Goal: Task Accomplishment & Management: Complete application form

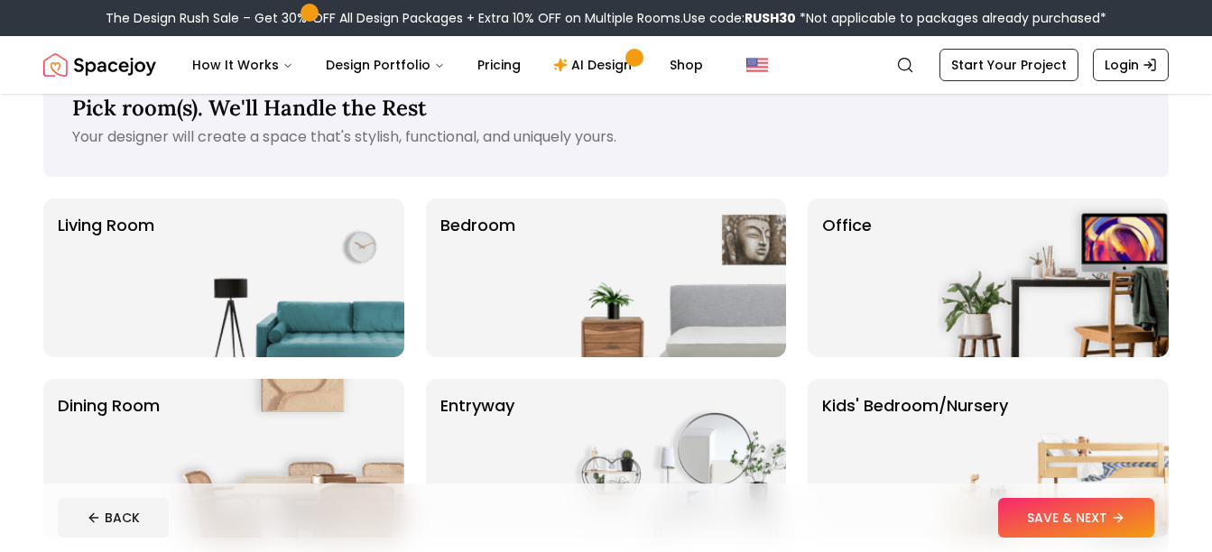
scroll to position [51, 0]
click at [626, 302] on img at bounding box center [670, 278] width 231 height 159
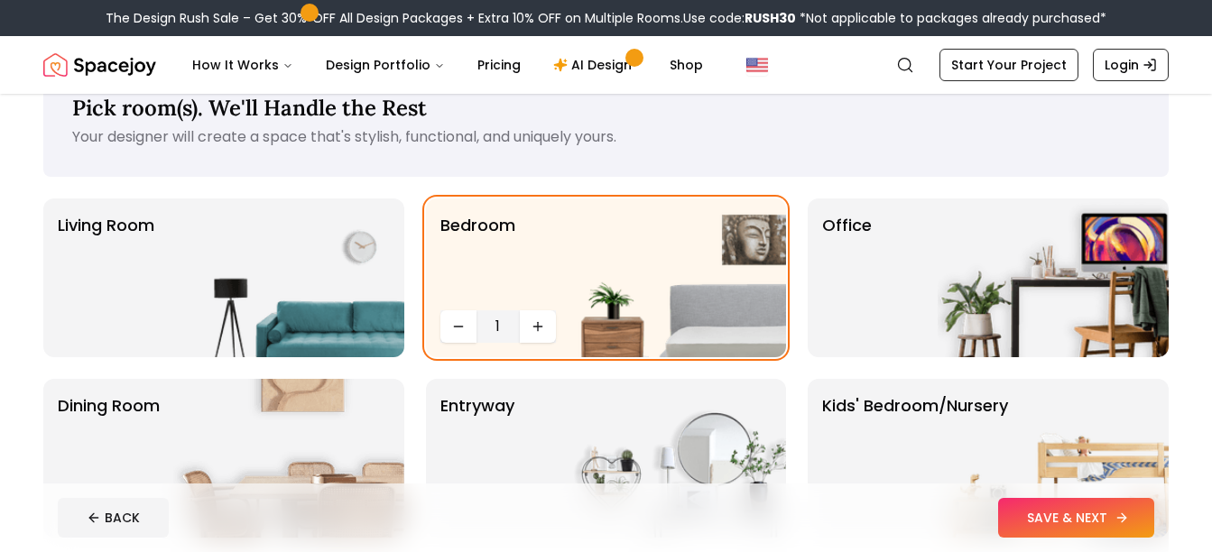
click at [1089, 528] on button "SAVE & NEXT" at bounding box center [1076, 518] width 156 height 40
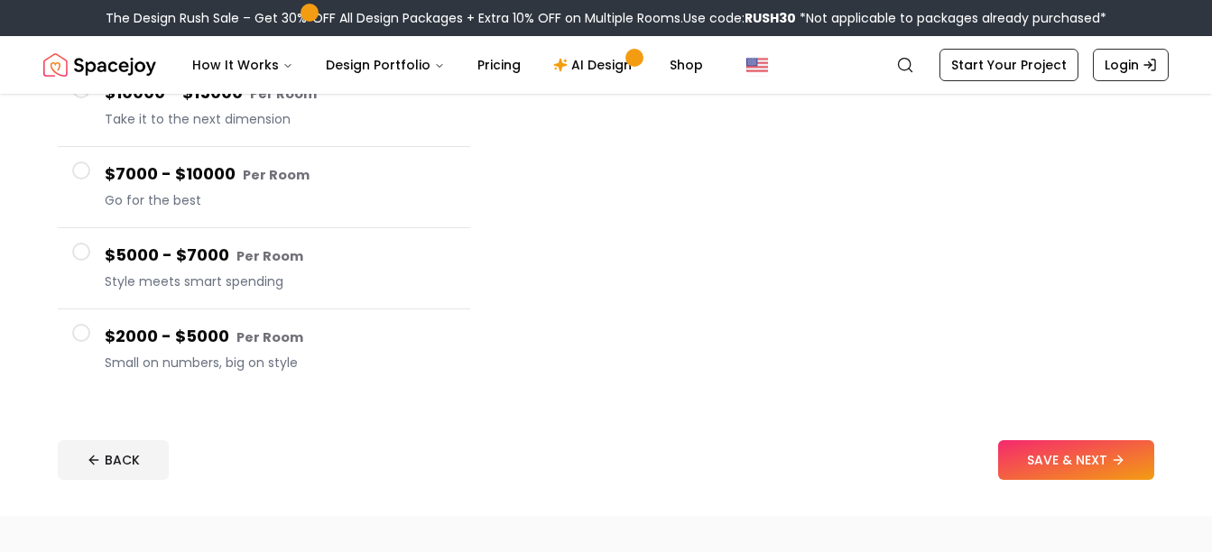
scroll to position [301, 0]
click at [1044, 469] on button "SAVE & NEXT" at bounding box center [1076, 460] width 156 height 40
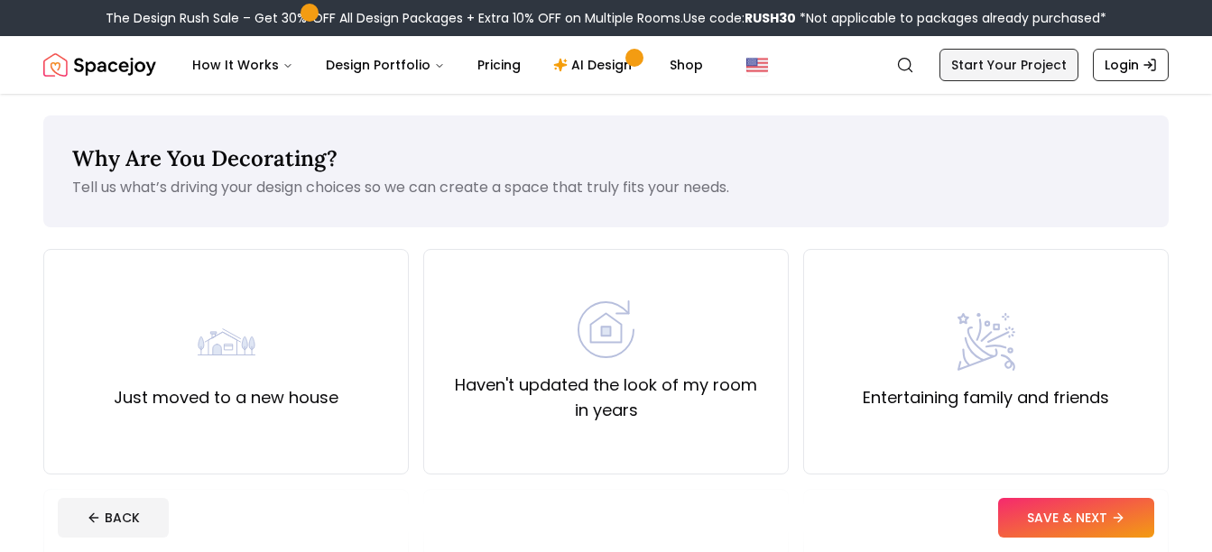
click at [997, 70] on link "Start Your Project" at bounding box center [1009, 65] width 139 height 32
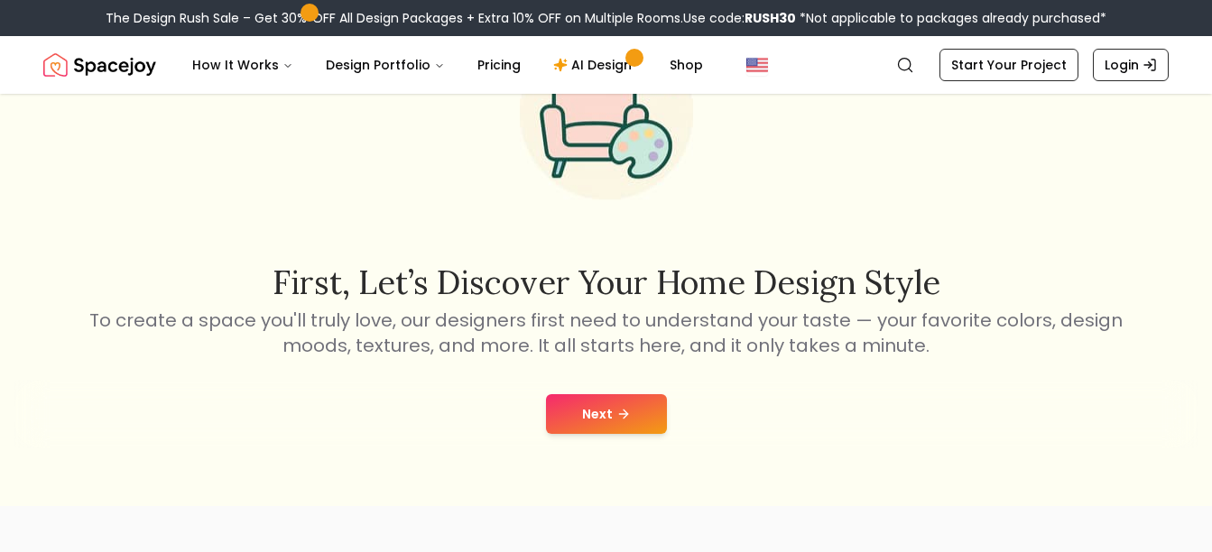
scroll to position [153, 0]
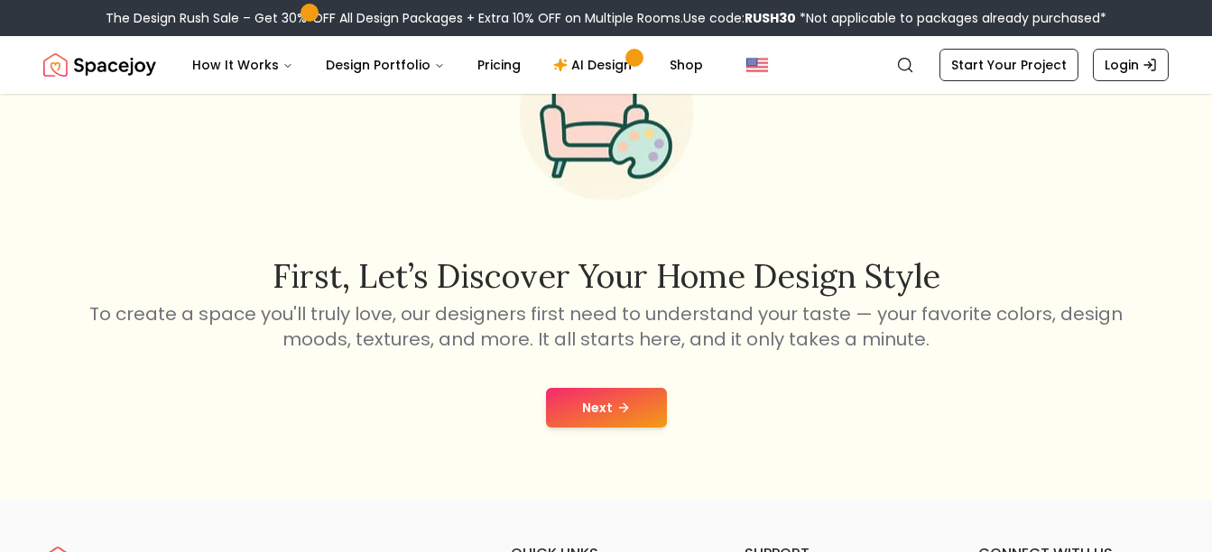
click at [644, 424] on button "Next" at bounding box center [606, 408] width 121 height 40
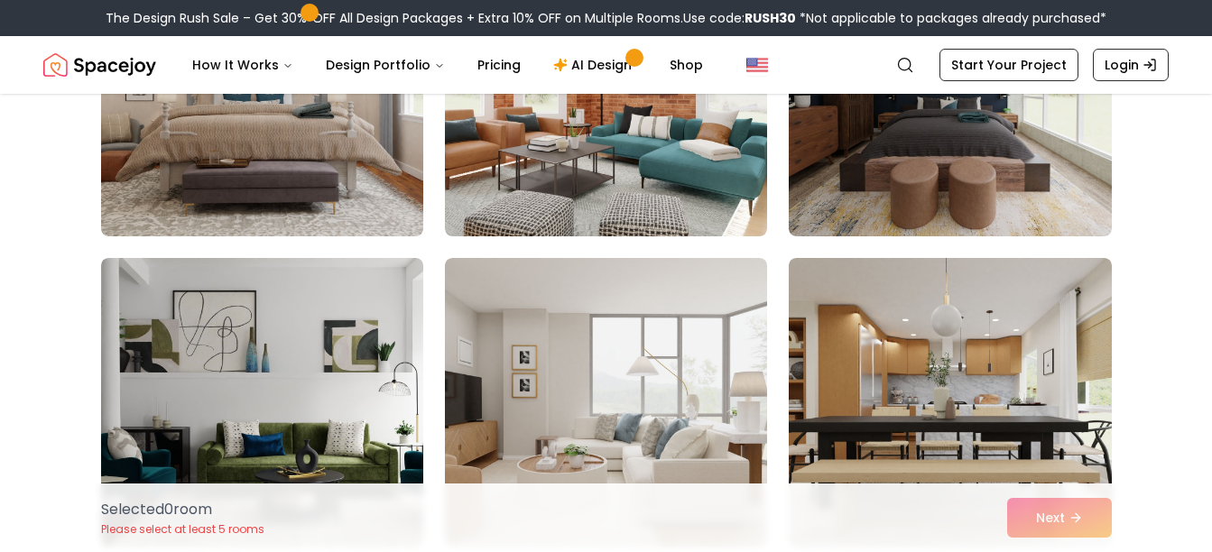
scroll to position [921, 0]
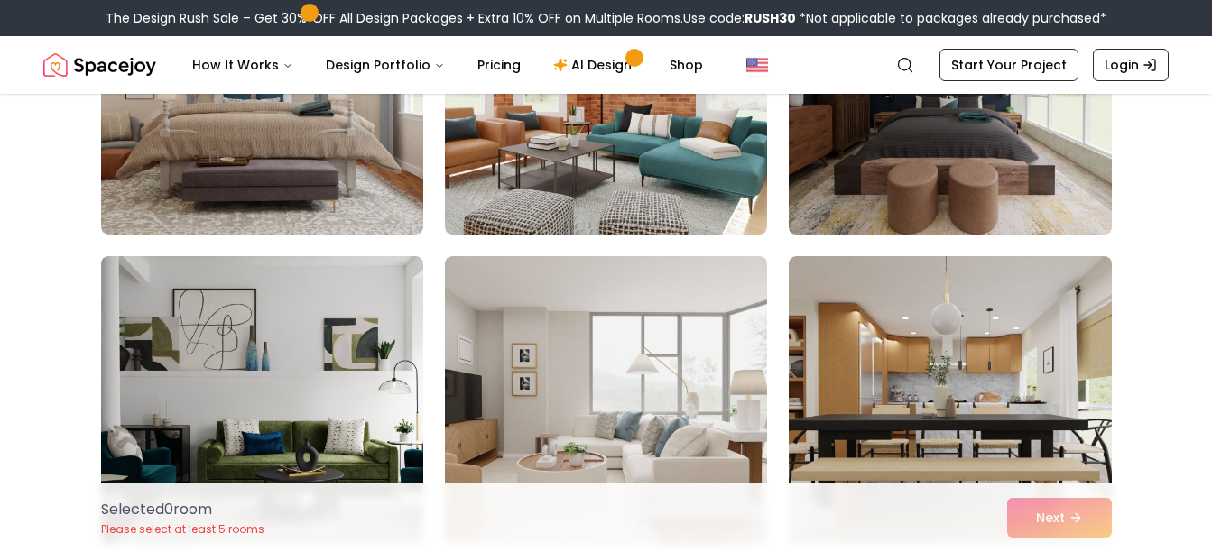
click at [900, 153] on img at bounding box center [950, 90] width 338 height 303
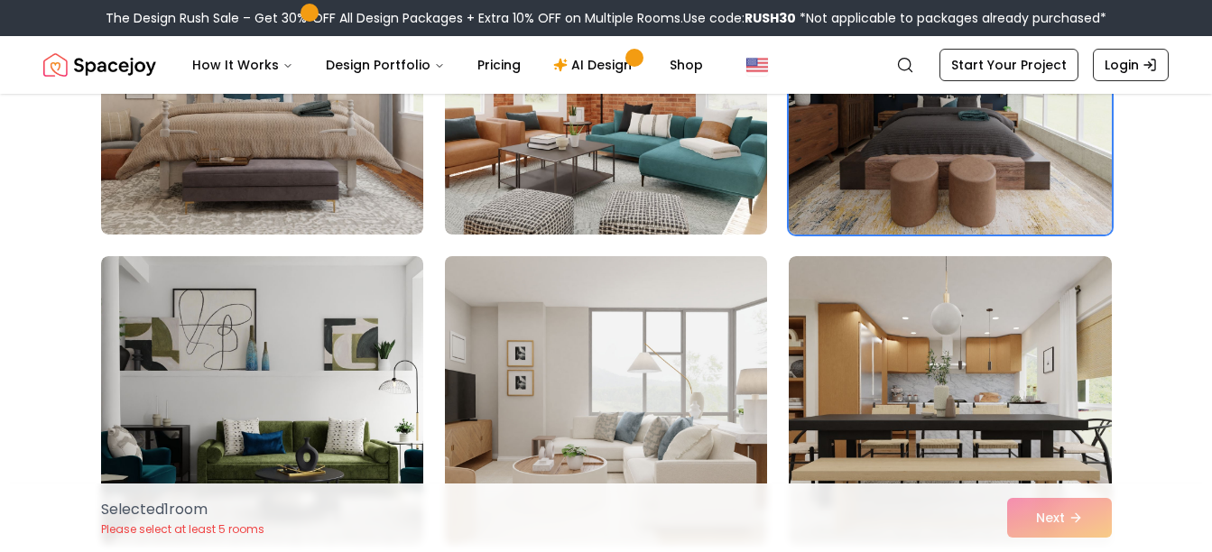
click at [714, 357] on img at bounding box center [606, 400] width 338 height 303
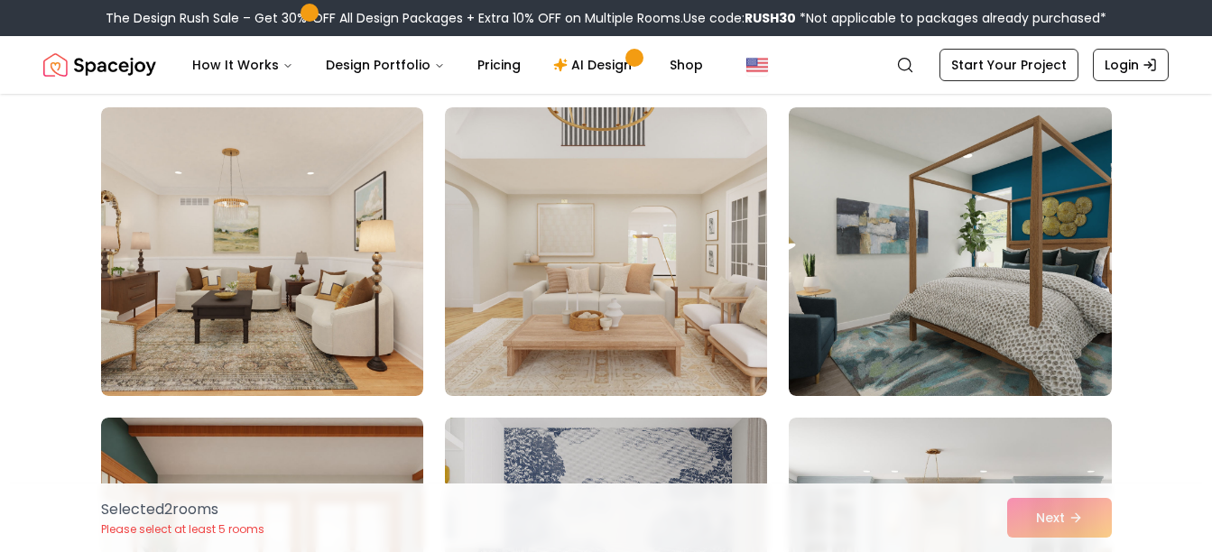
scroll to position [1391, 0]
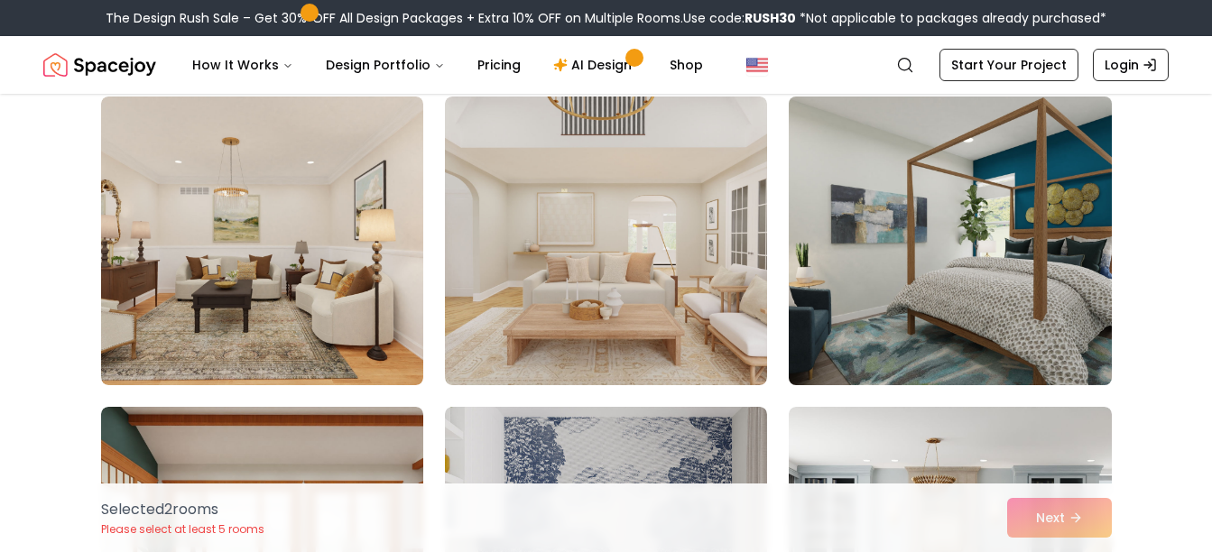
click at [922, 300] on img at bounding box center [950, 240] width 338 height 303
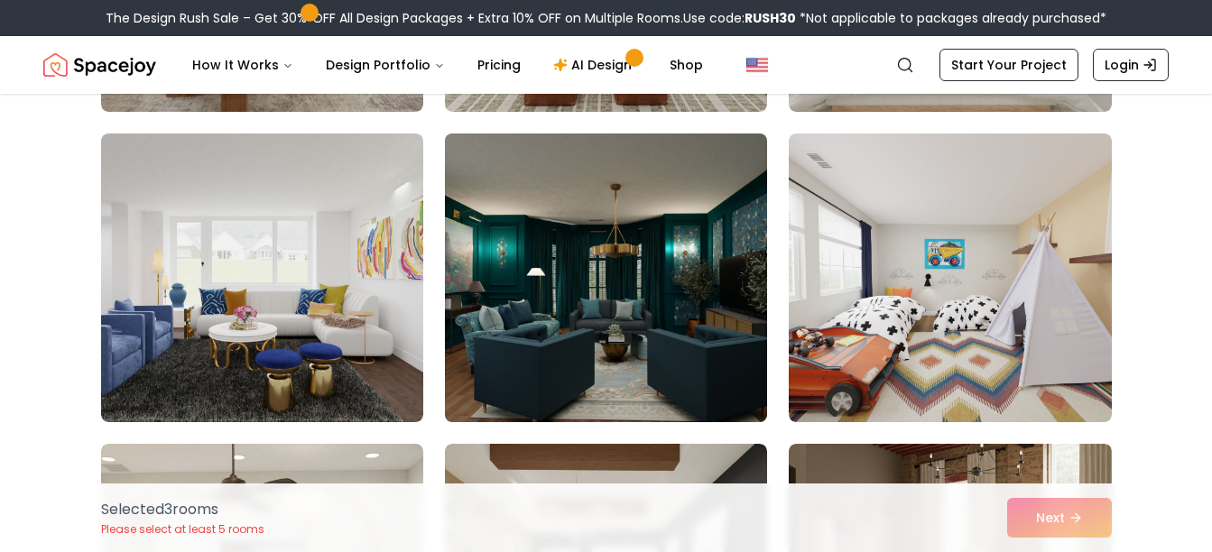
scroll to position [3259, 0]
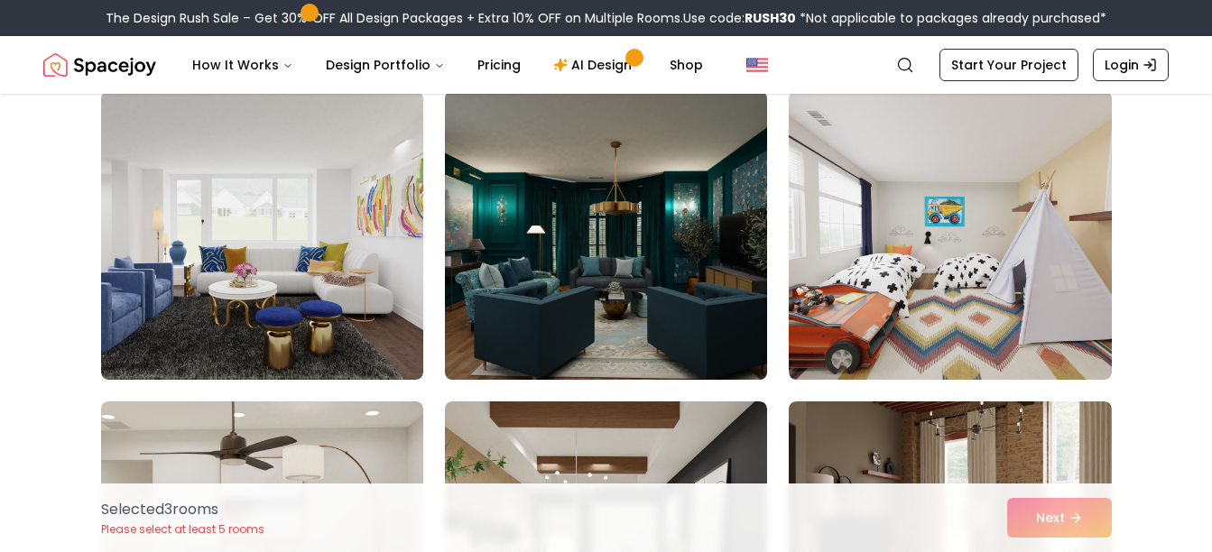
click at [668, 305] on img at bounding box center [606, 235] width 338 height 303
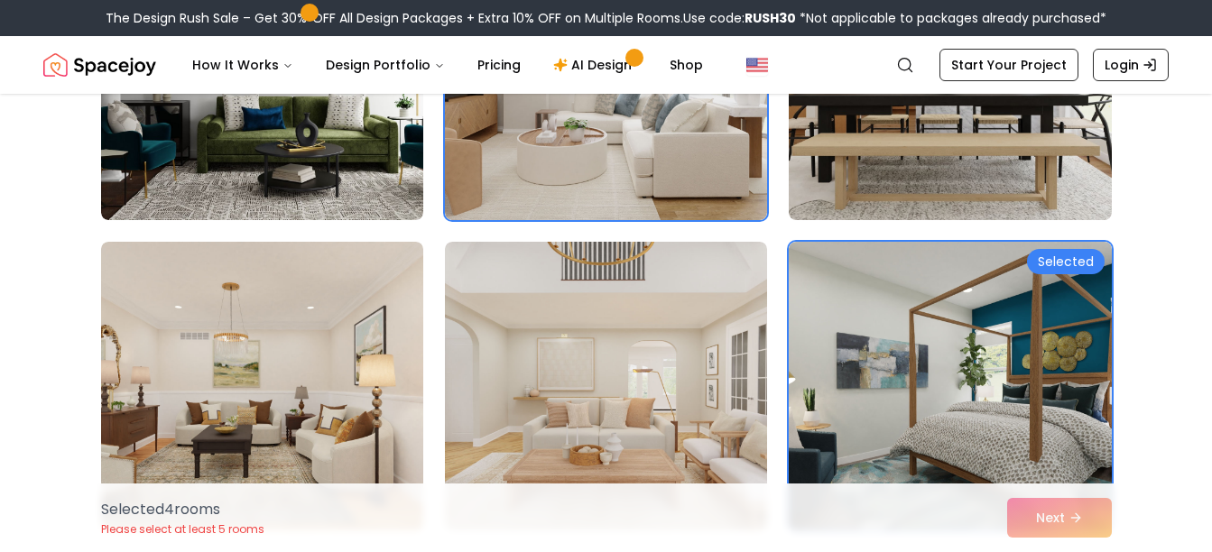
scroll to position [1247, 0]
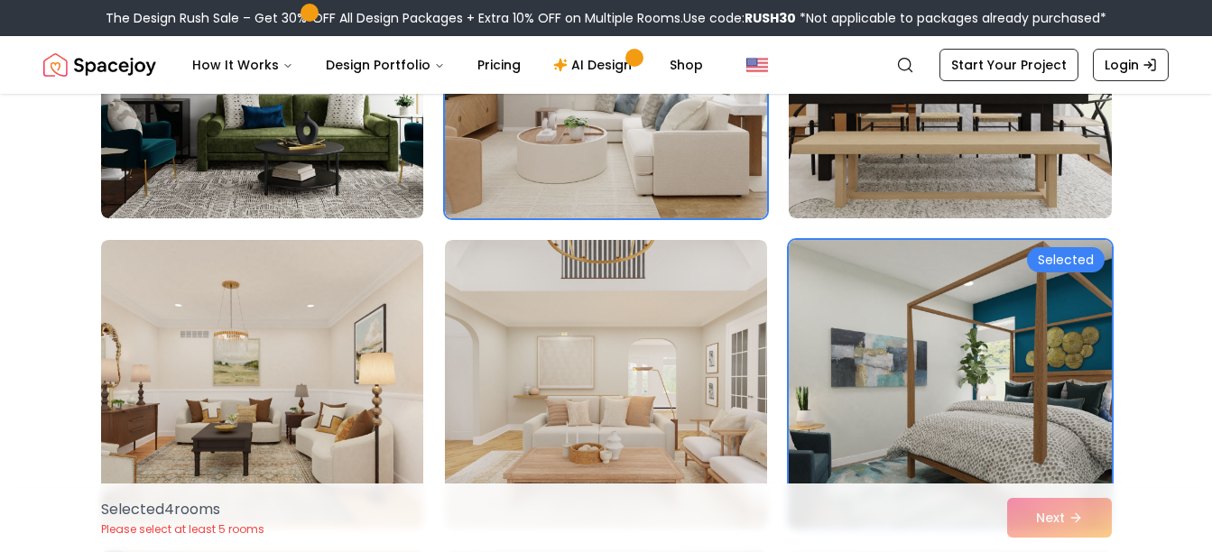
click at [873, 320] on img at bounding box center [950, 384] width 338 height 303
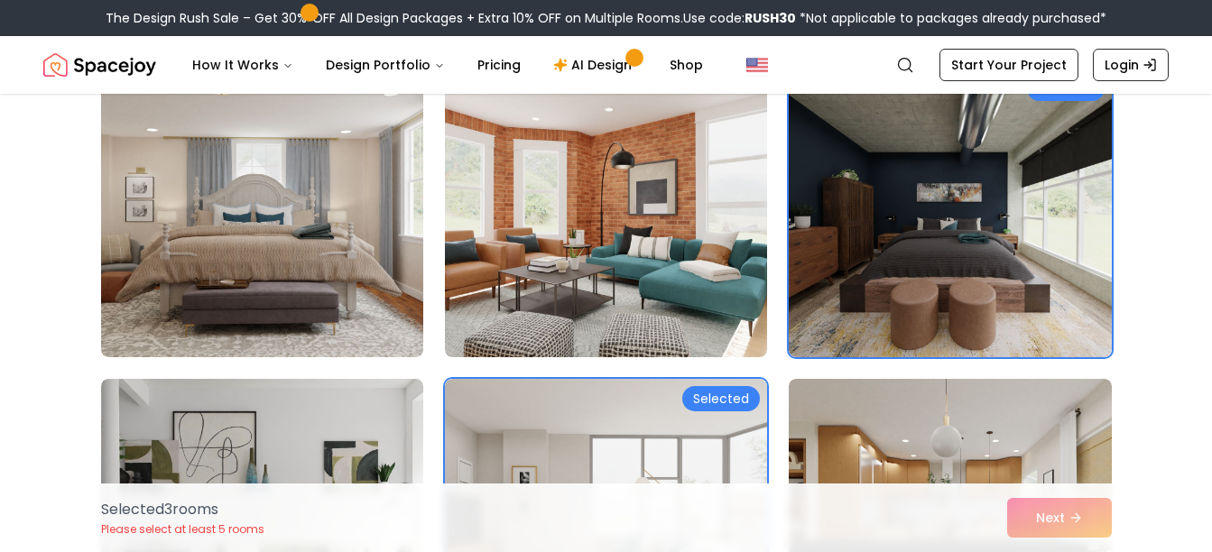
scroll to position [781, 0]
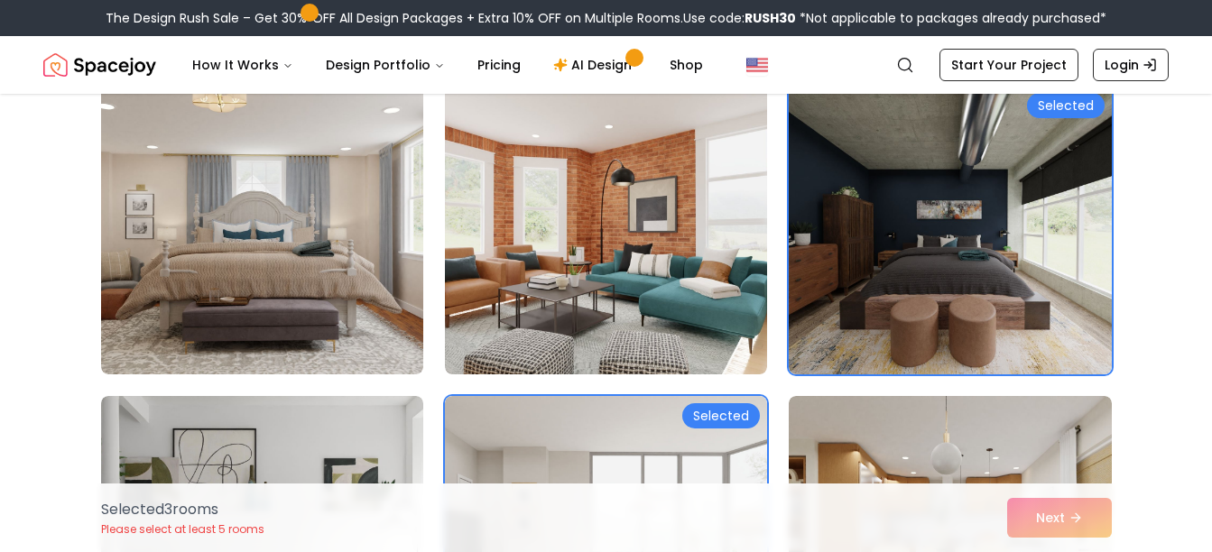
click at [873, 320] on img at bounding box center [950, 230] width 322 height 289
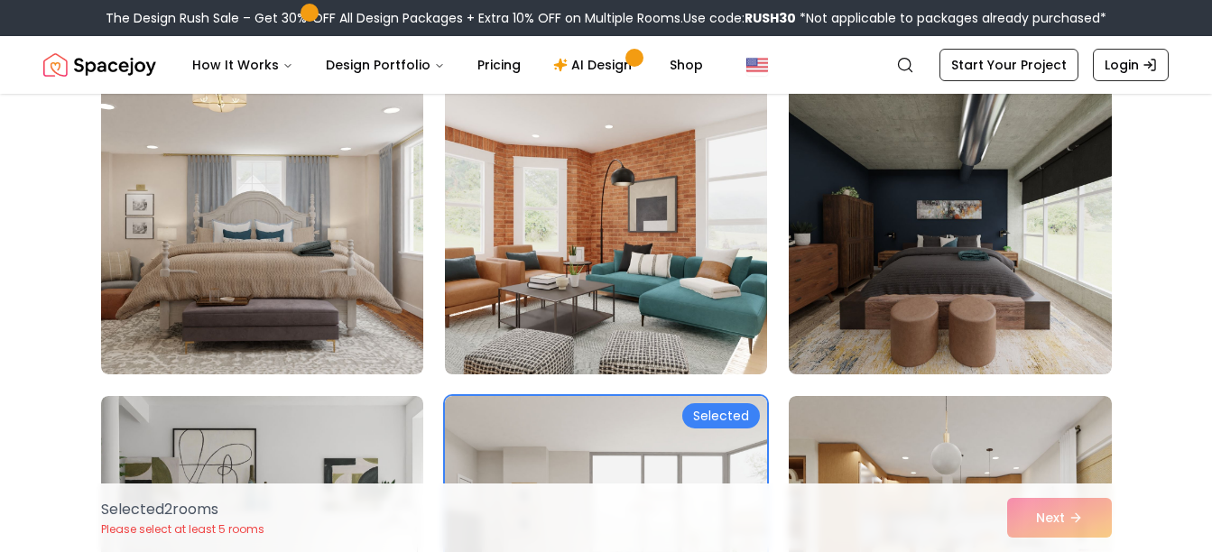
click at [873, 320] on img at bounding box center [950, 230] width 322 height 289
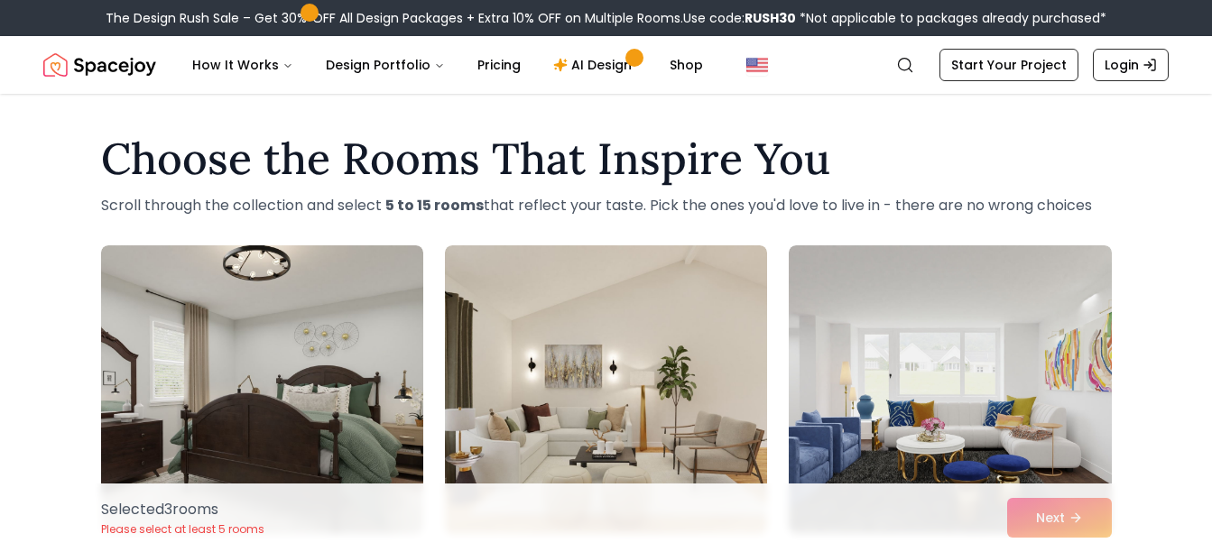
scroll to position [160, 0]
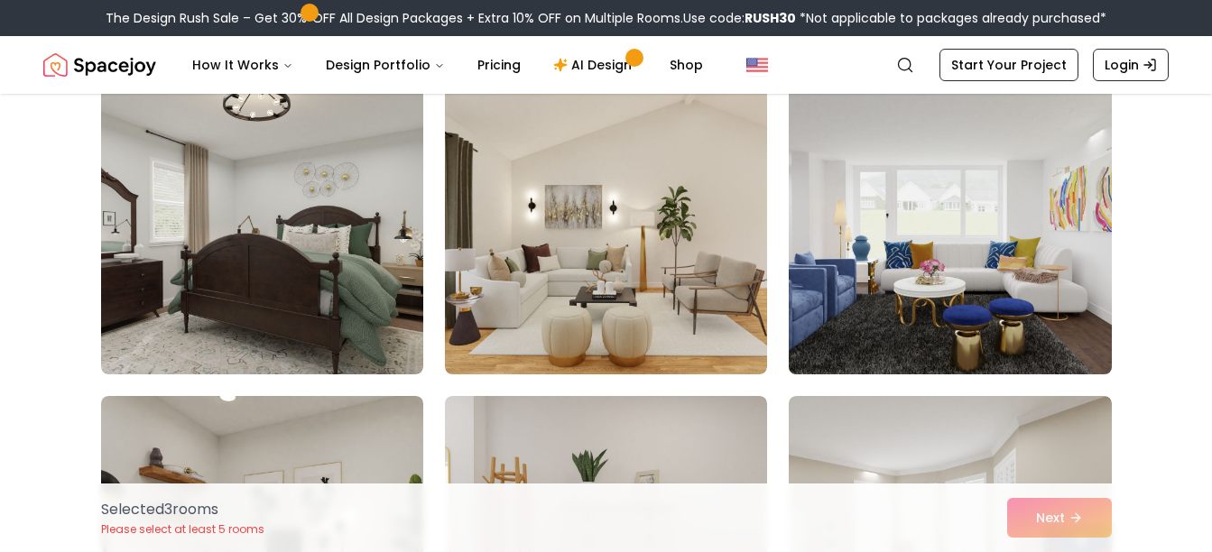
click at [865, 321] on img at bounding box center [950, 230] width 338 height 303
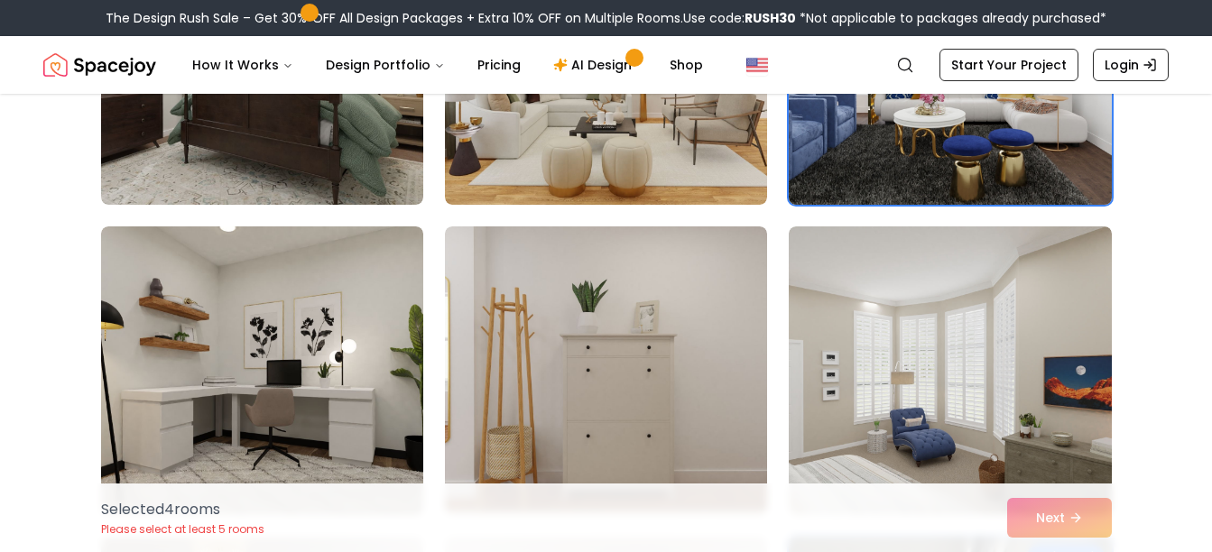
scroll to position [346, 0]
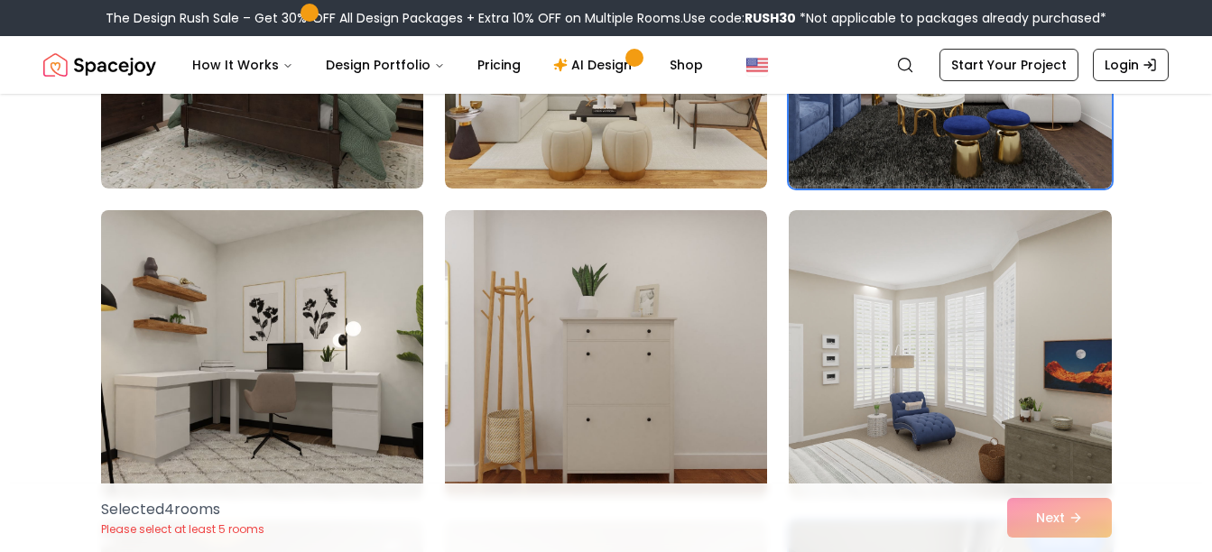
click at [310, 321] on img at bounding box center [262, 354] width 338 height 303
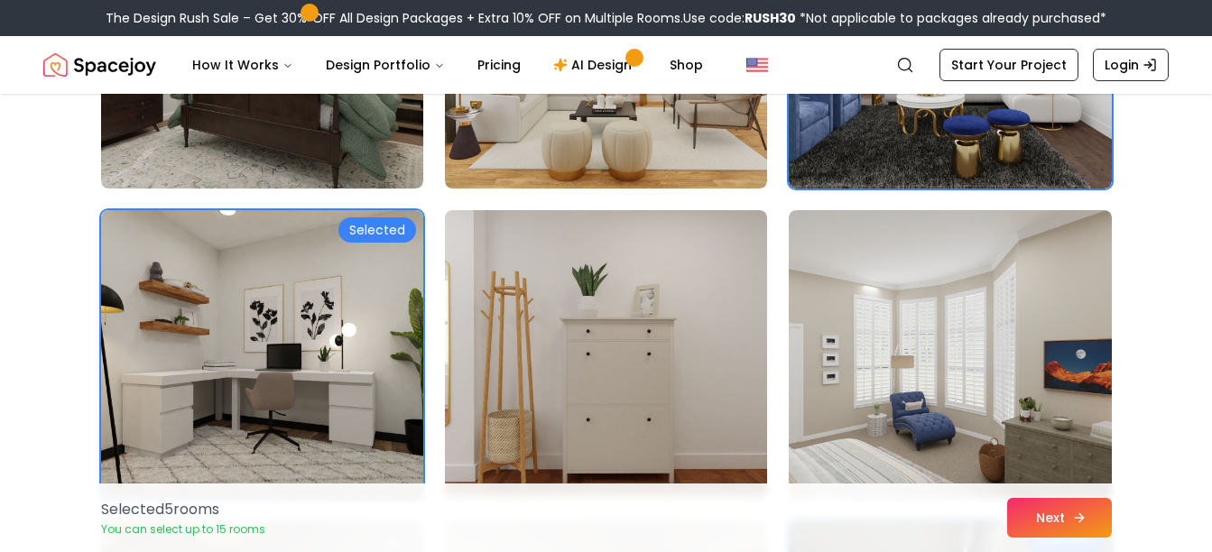
click at [1073, 533] on button "Next" at bounding box center [1059, 518] width 105 height 40
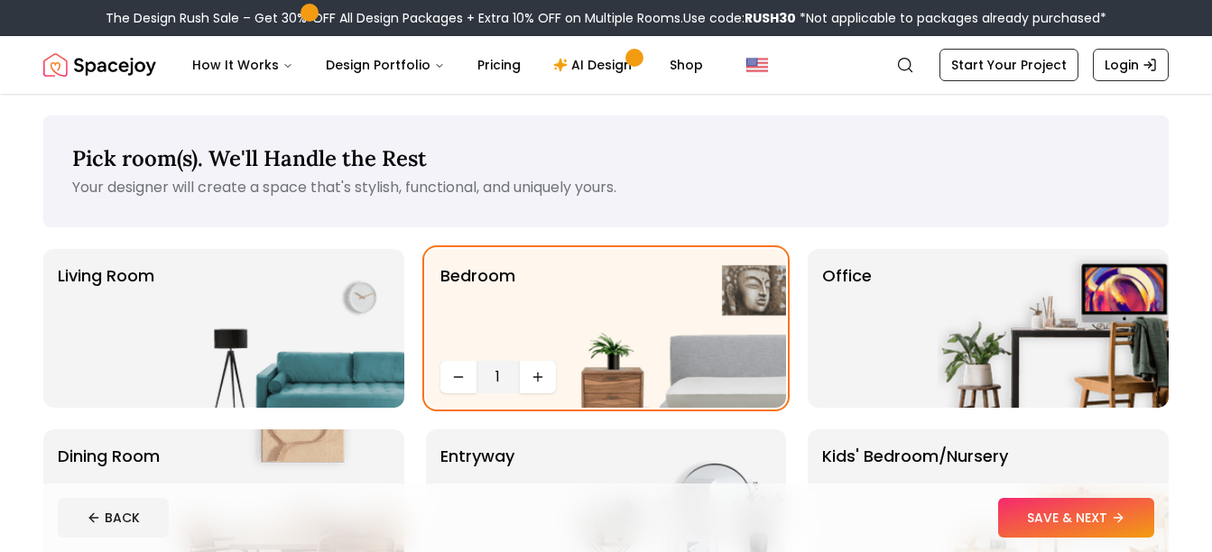
click at [1030, 512] on button "SAVE & NEXT" at bounding box center [1076, 518] width 156 height 40
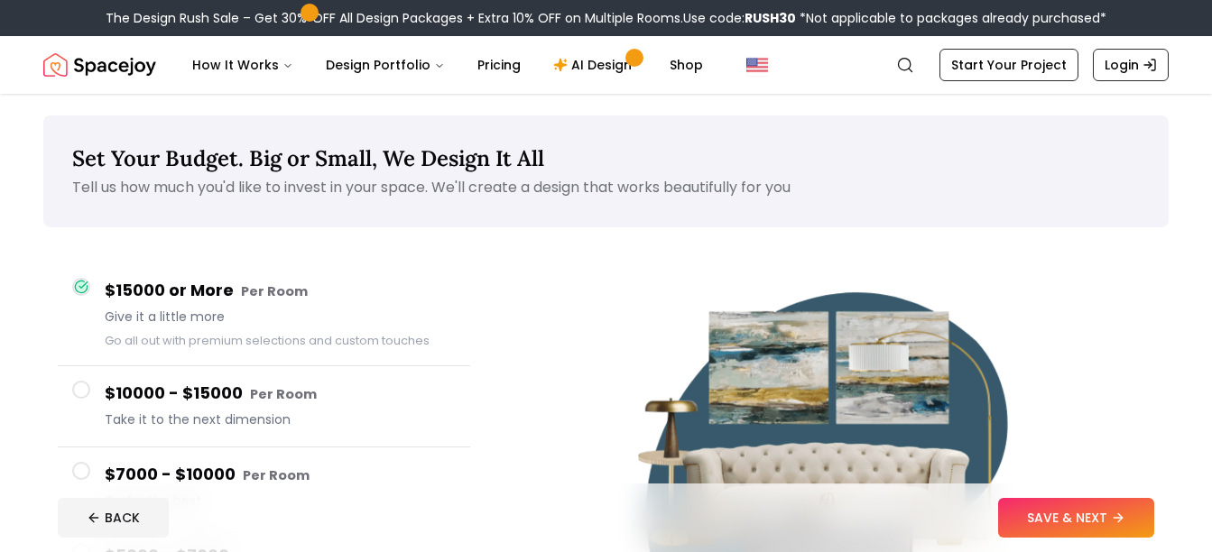
click at [1030, 512] on button "SAVE & NEXT" at bounding box center [1076, 518] width 156 height 40
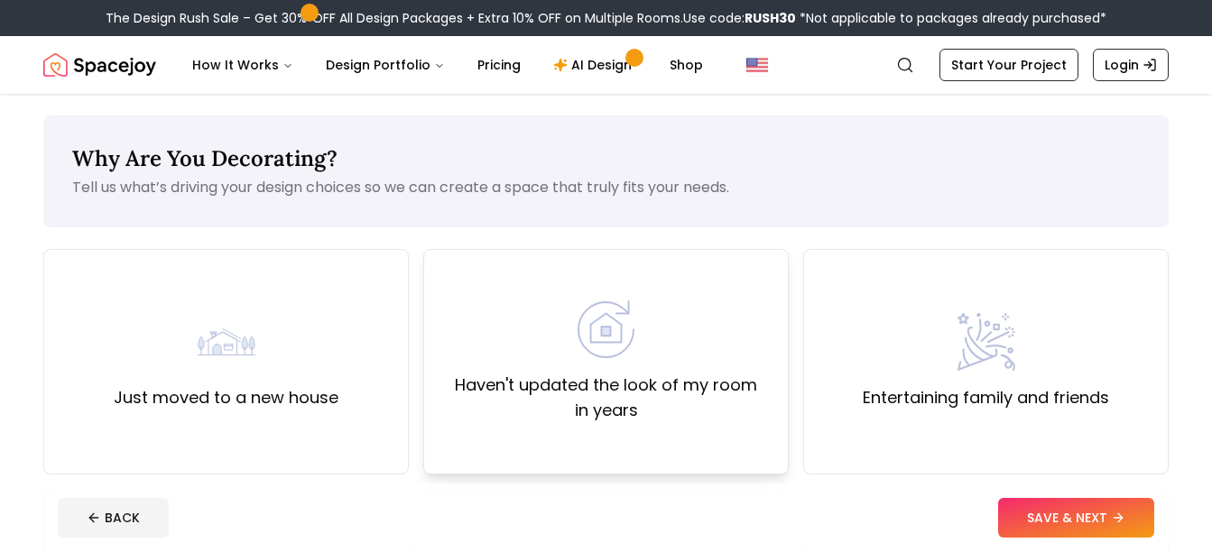
click at [468, 433] on div "Haven't updated the look of my room in years" at bounding box center [606, 362] width 366 height 226
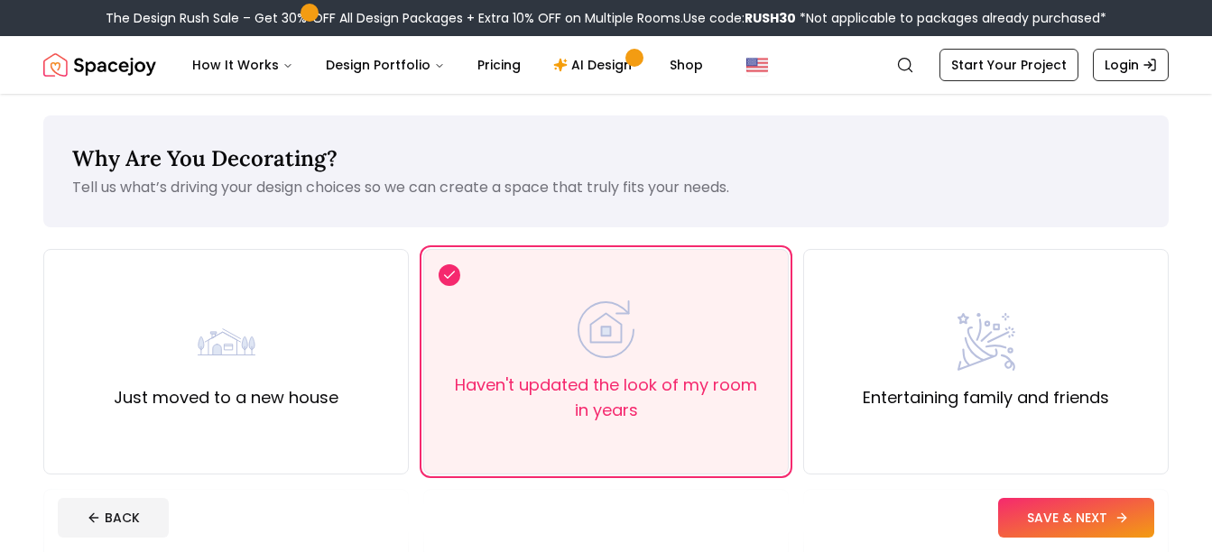
click at [1090, 524] on button "SAVE & NEXT" at bounding box center [1076, 518] width 156 height 40
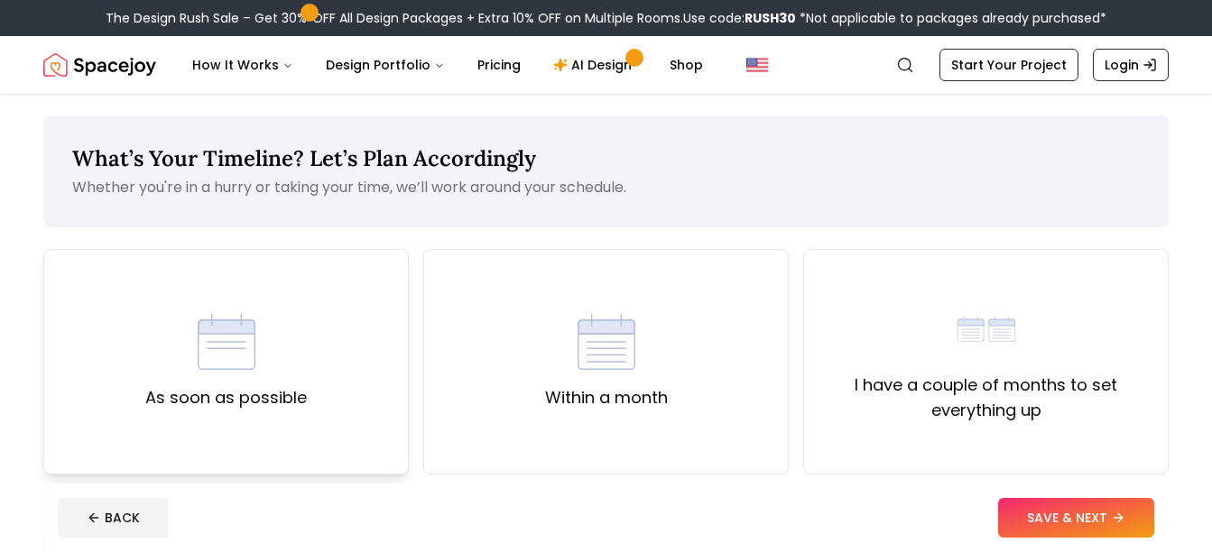
click at [367, 422] on div "As soon as possible" at bounding box center [226, 362] width 366 height 226
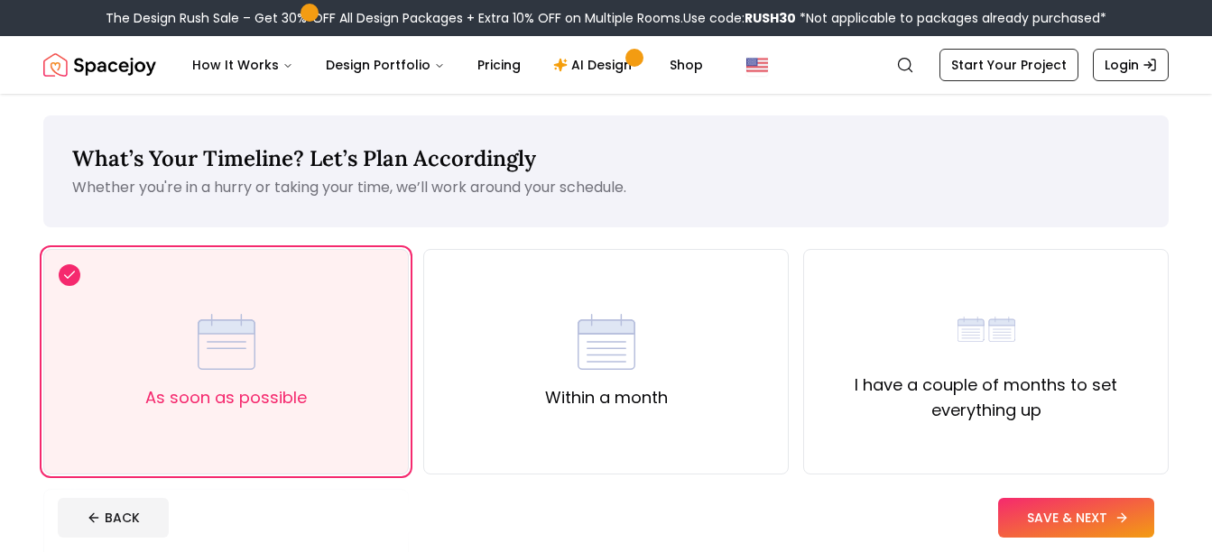
click at [1092, 514] on button "SAVE & NEXT" at bounding box center [1076, 518] width 156 height 40
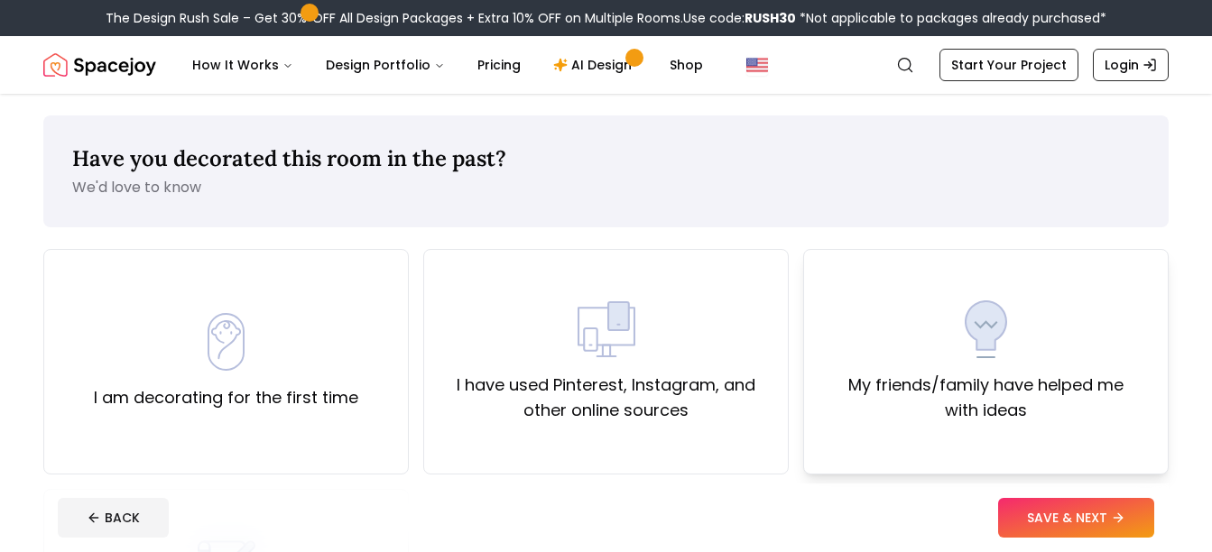
click at [952, 431] on div "My friends/family have helped me with ideas" at bounding box center [986, 362] width 366 height 226
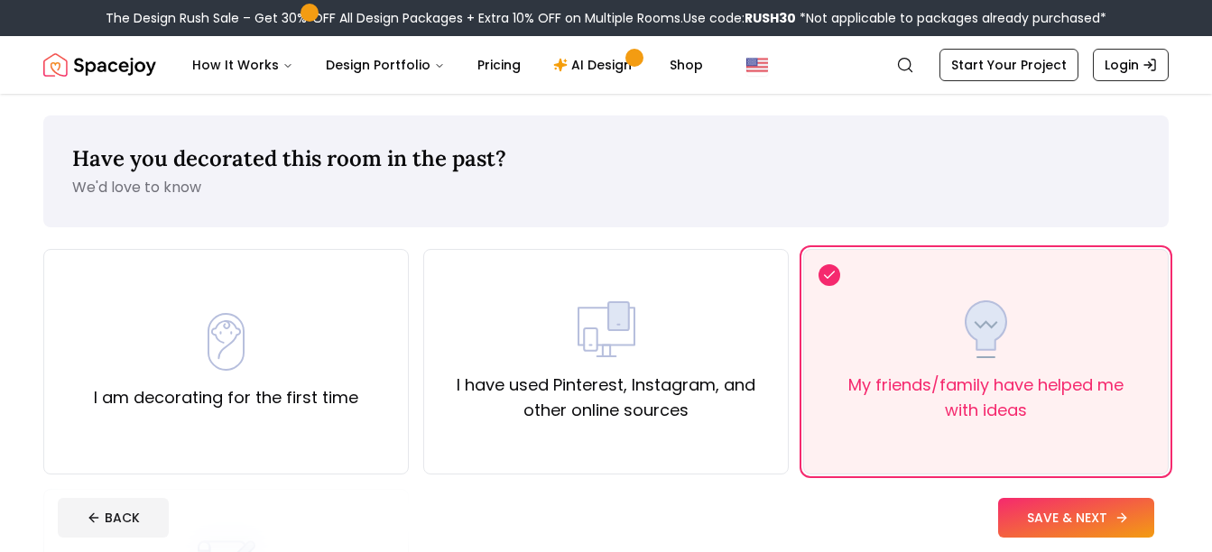
click at [1059, 511] on button "SAVE & NEXT" at bounding box center [1076, 518] width 156 height 40
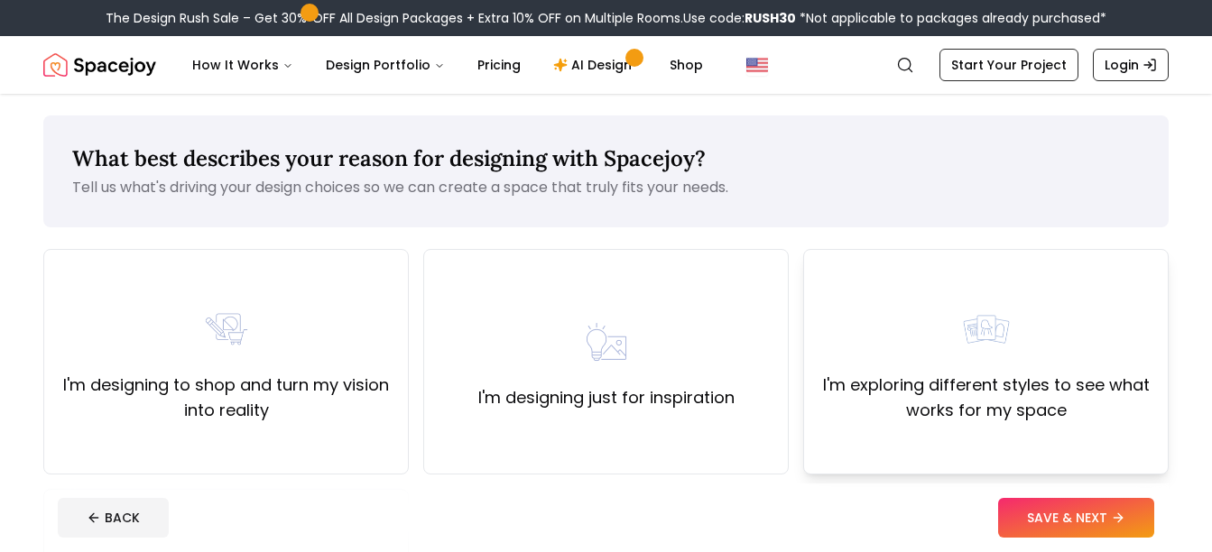
click at [1029, 429] on div "I'm exploring different styles to see what works for my space" at bounding box center [986, 362] width 366 height 226
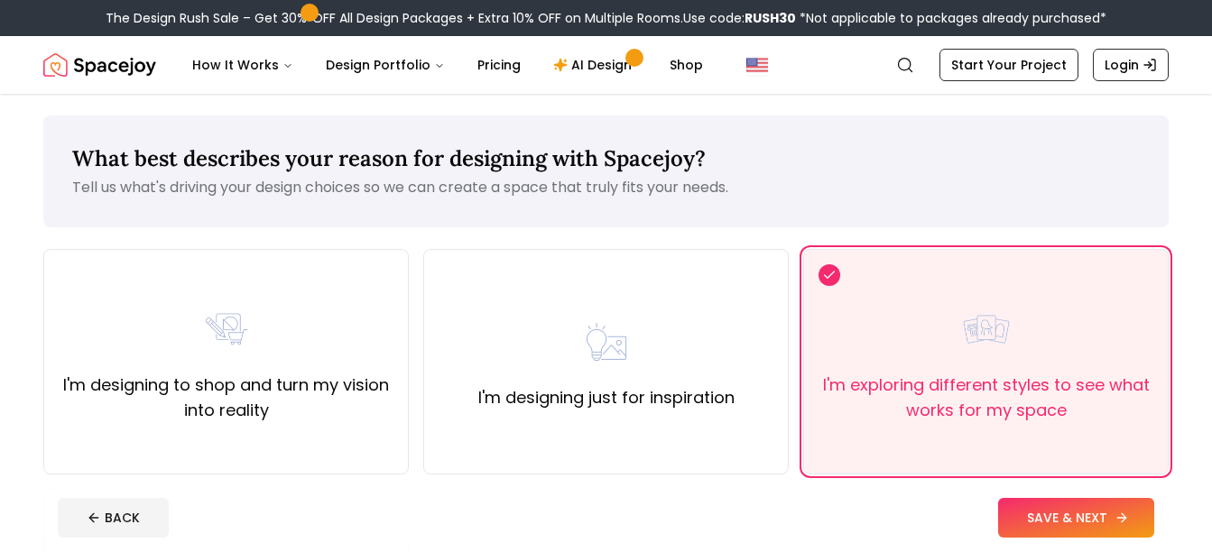
click at [1043, 514] on button "SAVE & NEXT" at bounding box center [1076, 518] width 156 height 40
